Goal: Information Seeking & Learning: Learn about a topic

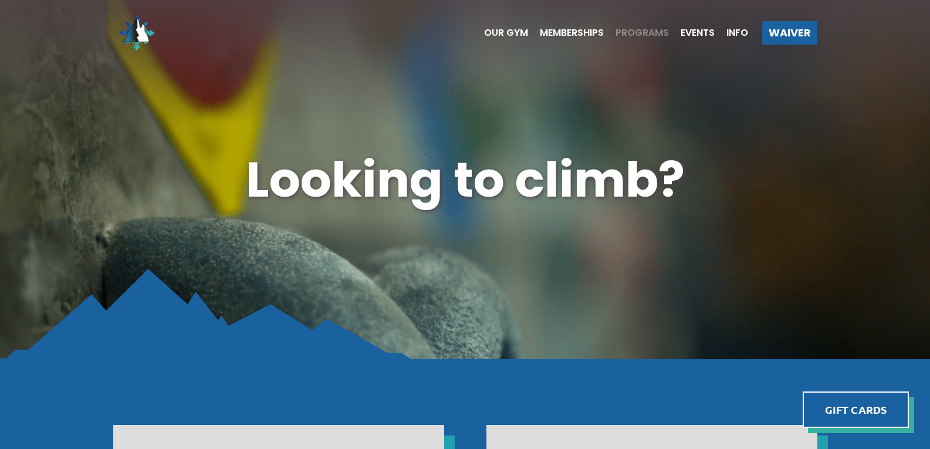
click at [647, 33] on span "Programs" at bounding box center [642, 32] width 53 height 9
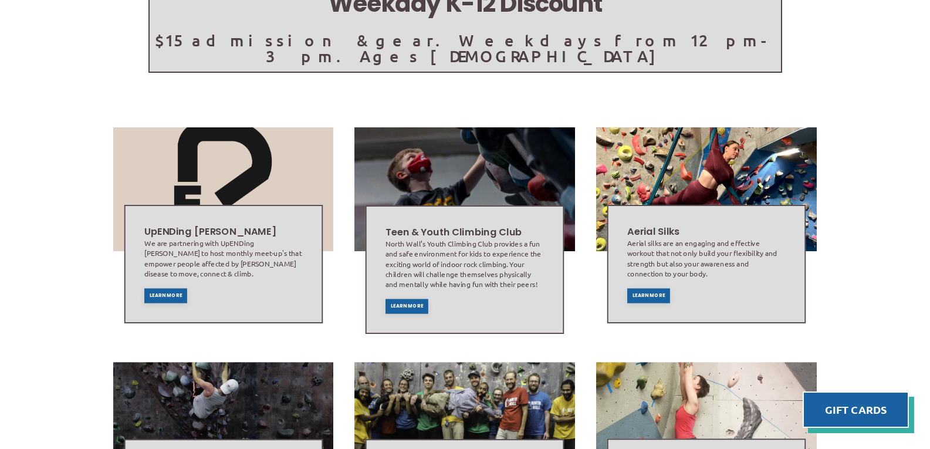
scroll to position [295, 0]
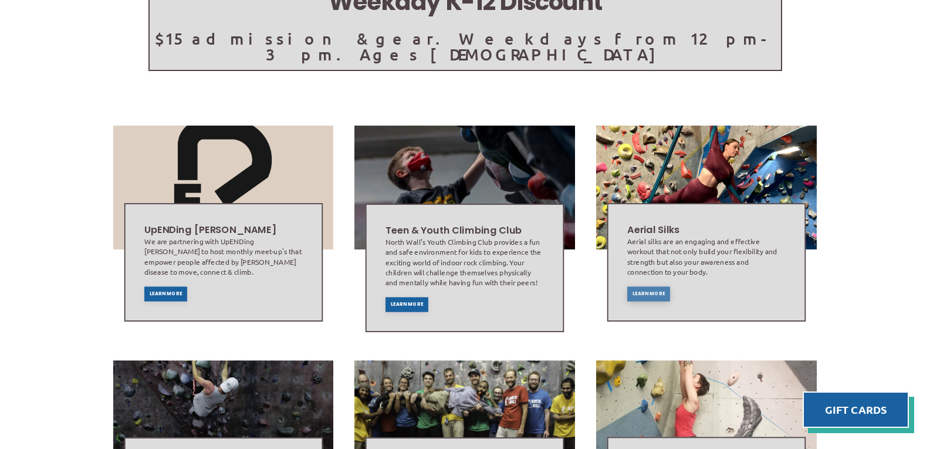
click at [647, 292] on span "Learn More" at bounding box center [649, 294] width 33 height 5
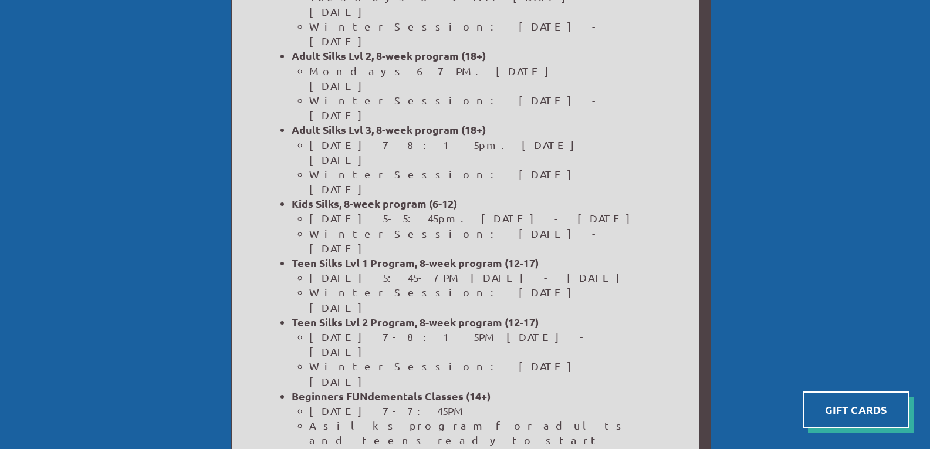
scroll to position [599, 0]
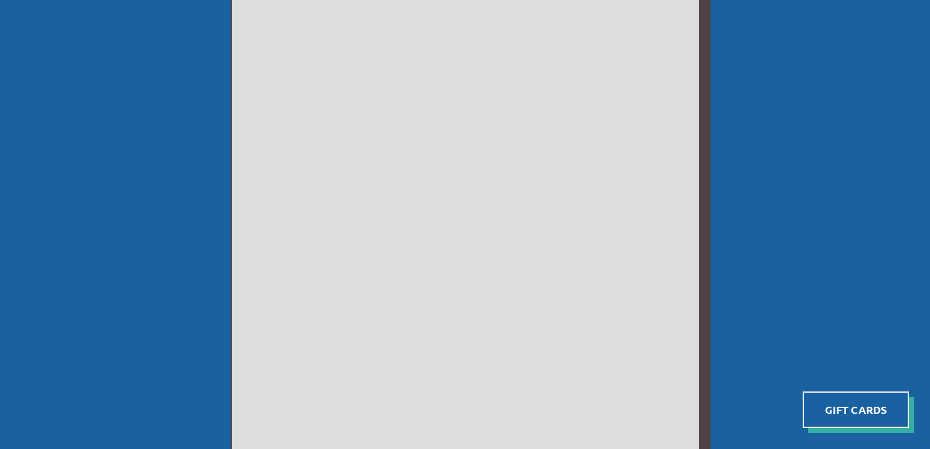
scroll to position [397, 0]
